Goal: Task Accomplishment & Management: Manage account settings

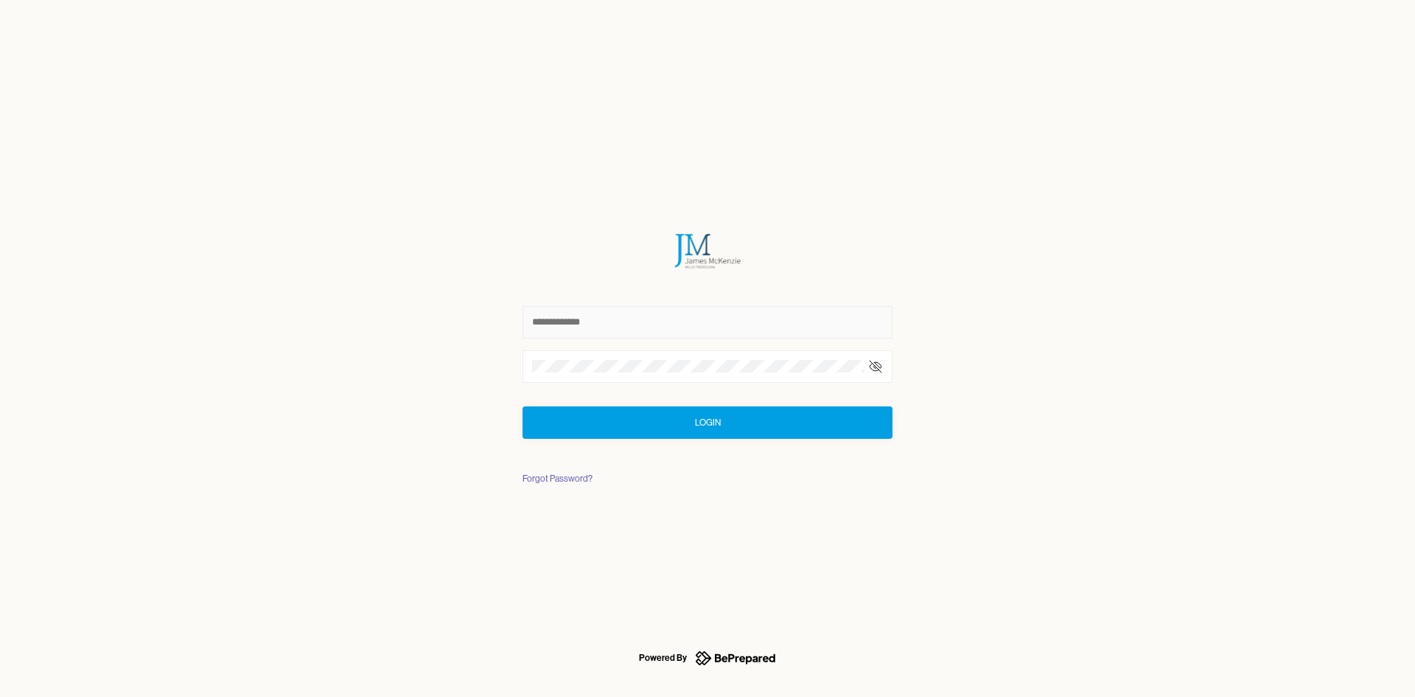
click at [674, 330] on input "text" at bounding box center [708, 322] width 370 height 32
type input "**********"
click at [587, 372] on div at bounding box center [708, 366] width 370 height 32
click button "Login" at bounding box center [708, 422] width 370 height 32
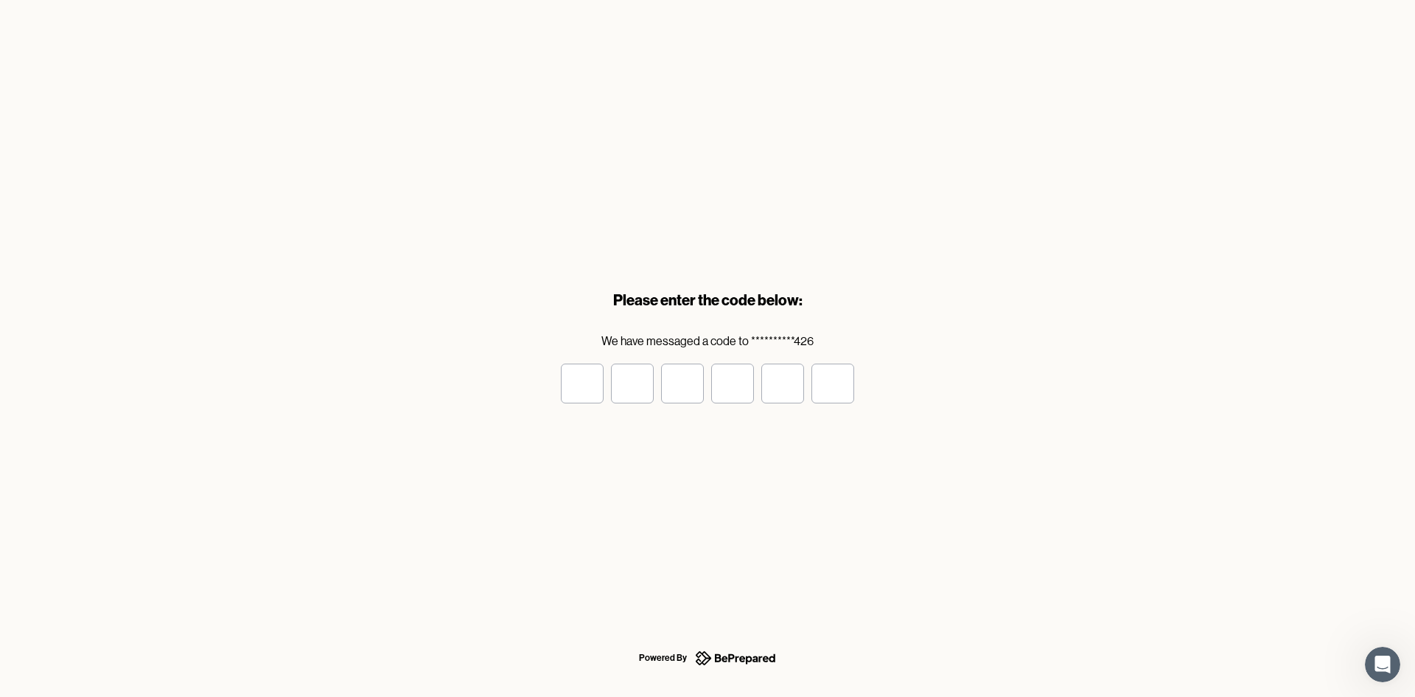
click at [593, 384] on input "tel" at bounding box center [582, 383] width 43 height 40
type input "*"
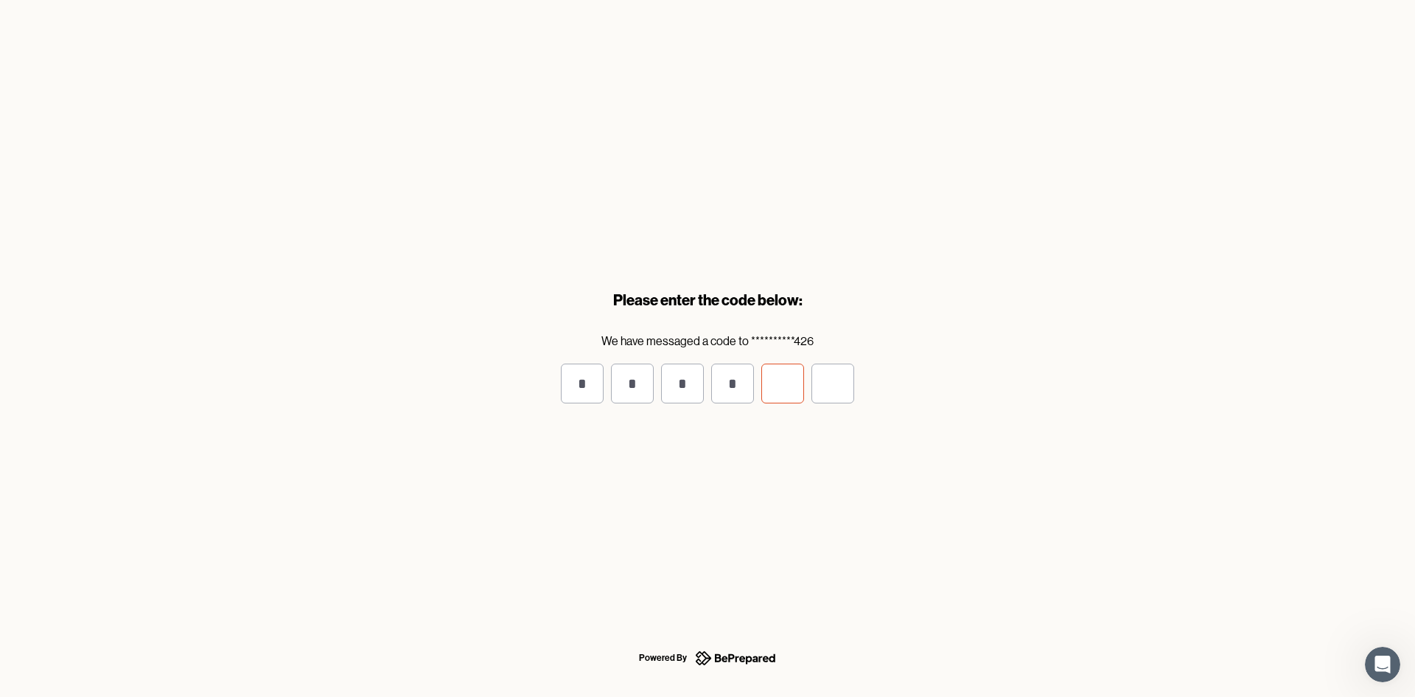
type input "*"
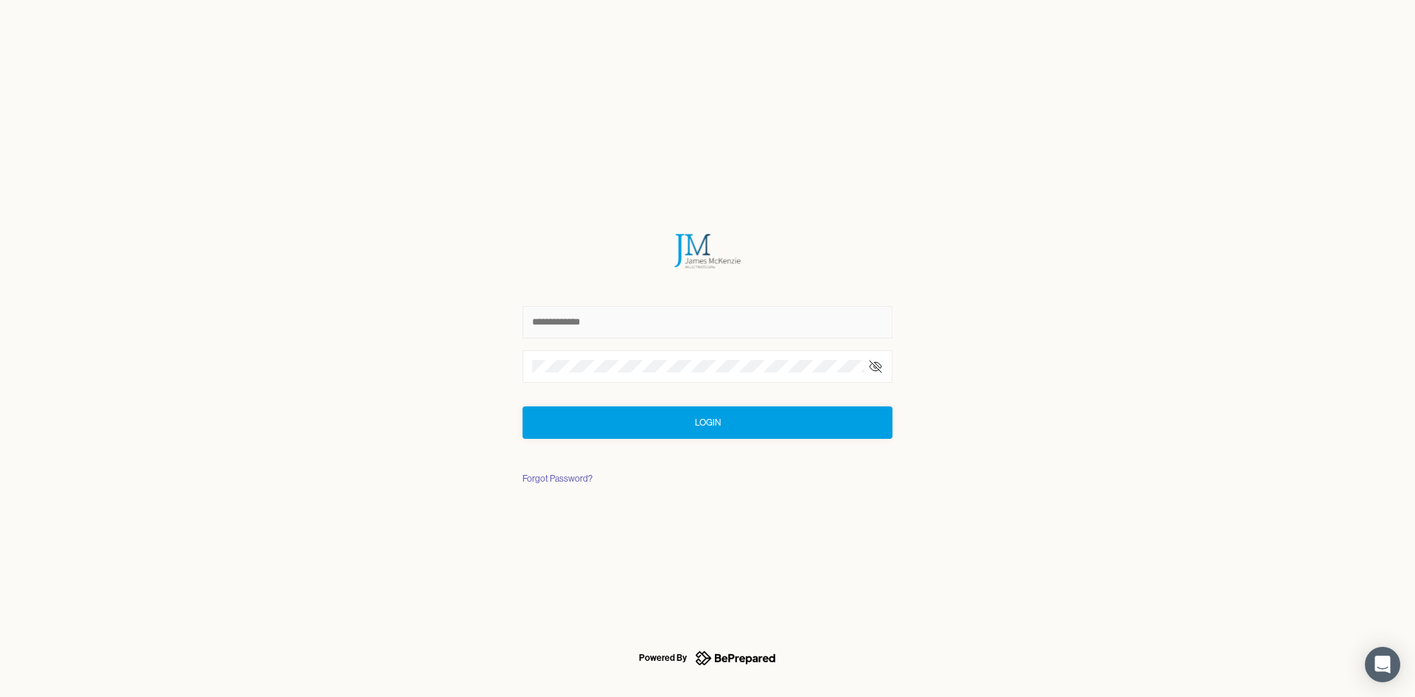
click at [585, 330] on input "text" at bounding box center [708, 322] width 370 height 32
type input "**********"
click button "Login" at bounding box center [708, 422] width 370 height 32
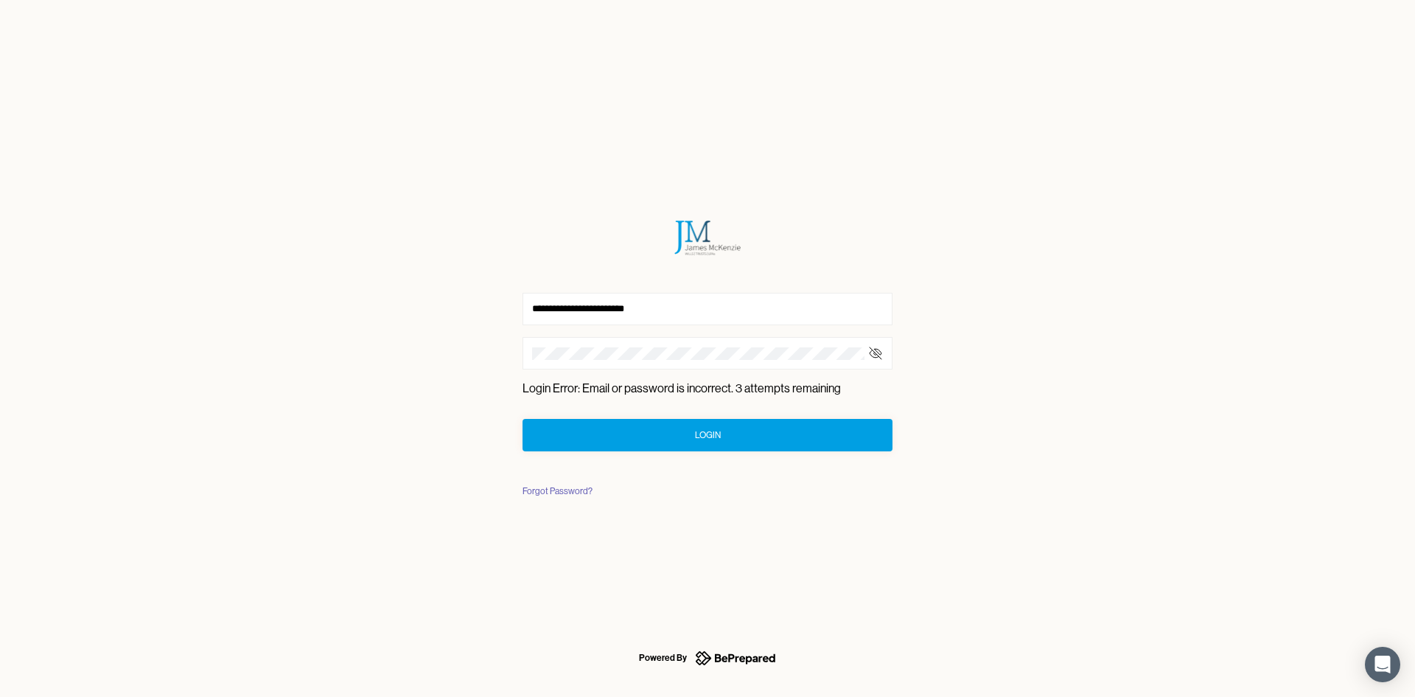
click at [877, 352] on icon at bounding box center [876, 353] width 12 height 9
click at [706, 439] on div "Login" at bounding box center [708, 435] width 26 height 15
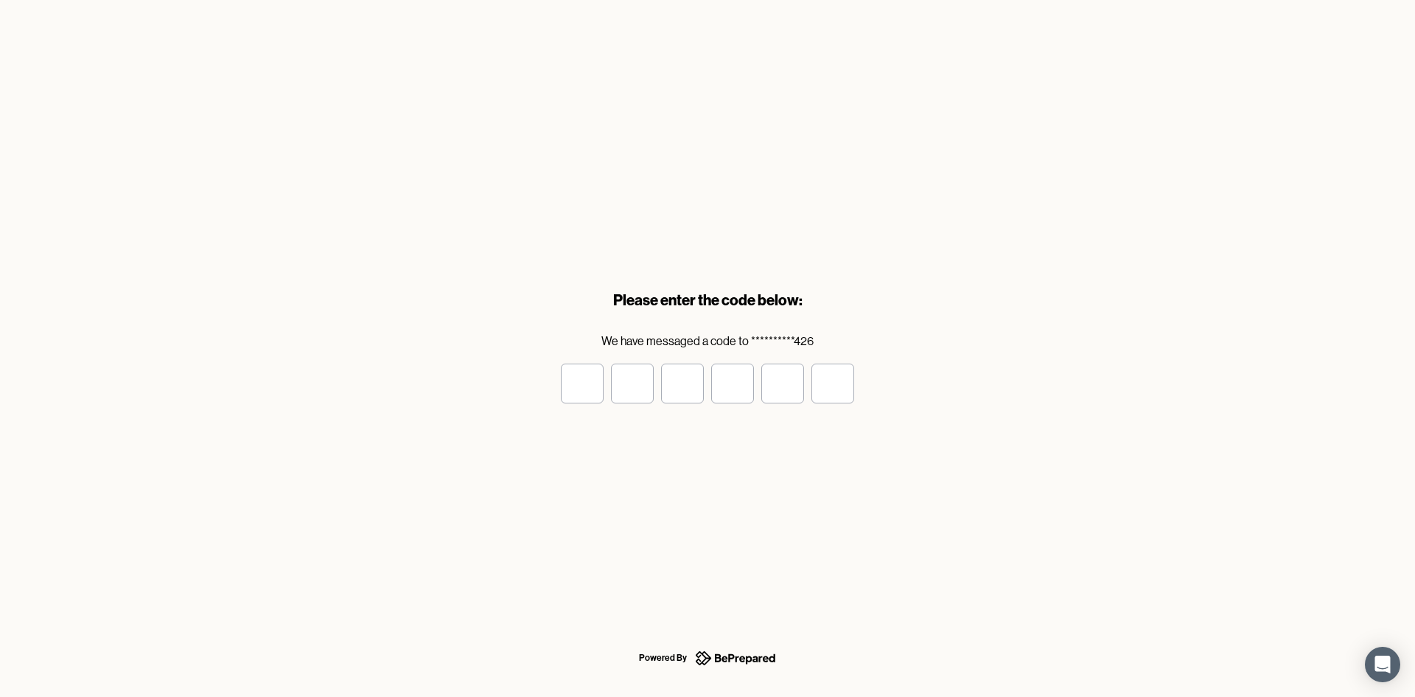
click at [575, 384] on input "tel" at bounding box center [582, 383] width 43 height 40
type input "*"
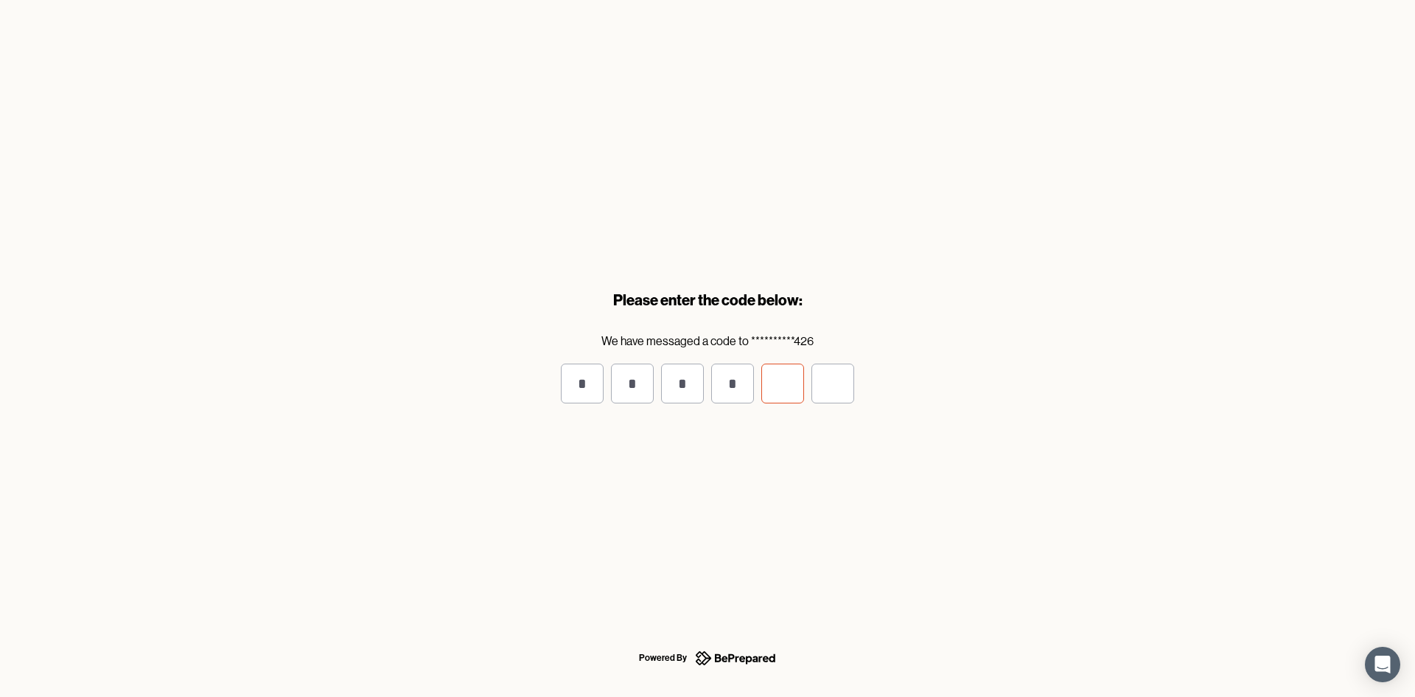
type input "*"
